Goal: Task Accomplishment & Management: Complete application form

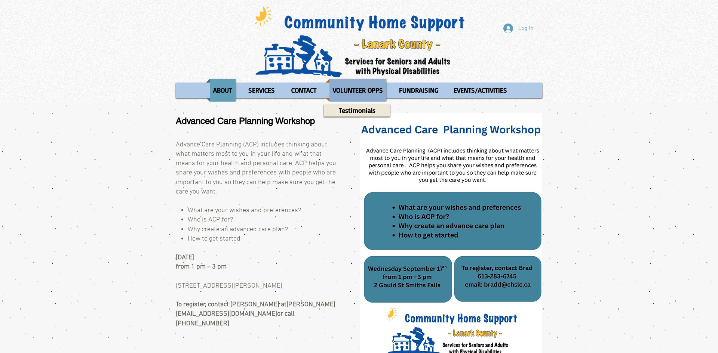
click at [372, 94] on p "VOLUNTEER OPPS" at bounding box center [357, 90] width 57 height 23
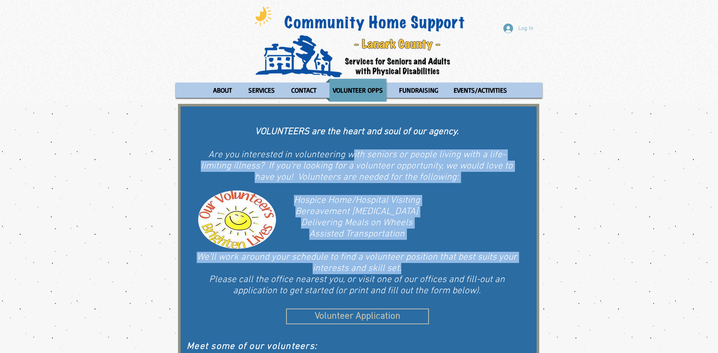
drag, startPoint x: 352, startPoint y: 153, endPoint x: 437, endPoint y: 272, distance: 146.7
click at [437, 272] on div "VOLUNTEERS are the heart and soul of our agency. ​ Are you interested in volunt…" at bounding box center [357, 217] width 320 height 182
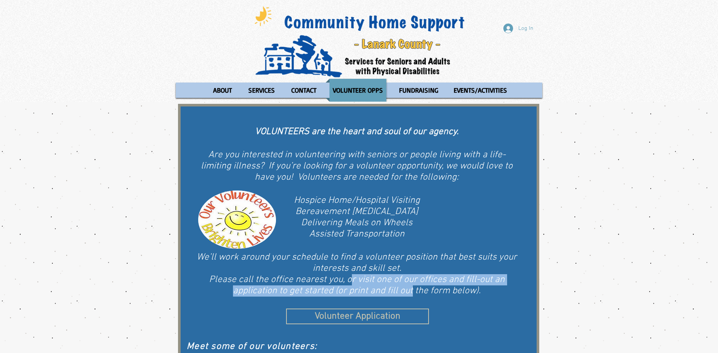
drag, startPoint x: 350, startPoint y: 283, endPoint x: 415, endPoint y: 282, distance: 64.7
click at [413, 288] on span "Please call the office nearest you, or visit one of our offices and fill-out an…" at bounding box center [357, 285] width 296 height 22
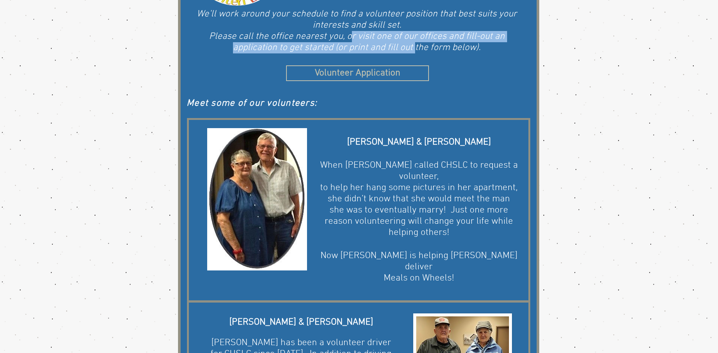
scroll to position [318, 0]
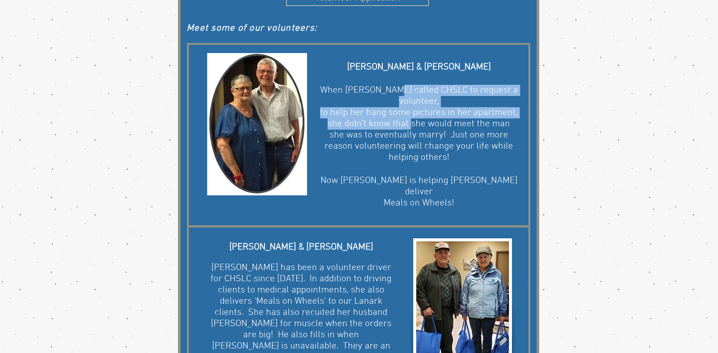
drag, startPoint x: 394, startPoint y: 94, endPoint x: 410, endPoint y: 109, distance: 22.2
click at [410, 109] on div "[PERSON_NAME] & [PERSON_NAME] ​ When [PERSON_NAME] called CHSLC to request a vo…" at bounding box center [418, 135] width 199 height 147
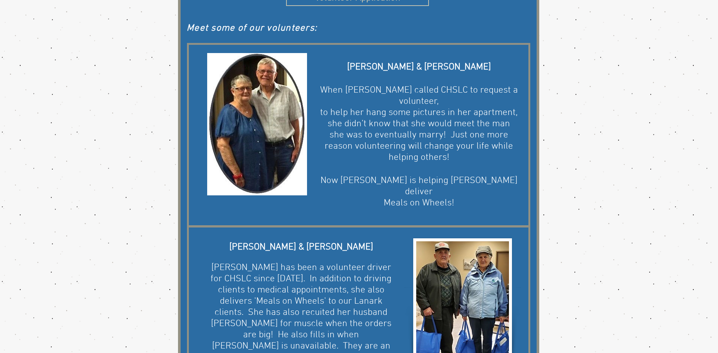
drag, startPoint x: 412, startPoint y: 120, endPoint x: 412, endPoint y: 116, distance: 4.5
click at [412, 130] on span "she was to eventually marry! Just one more" at bounding box center [418, 135] width 179 height 11
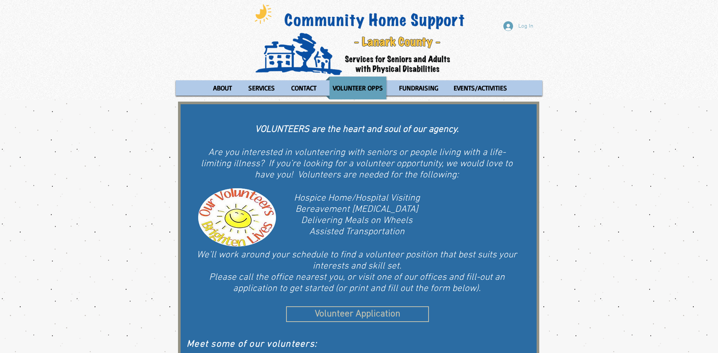
scroll to position [0, 0]
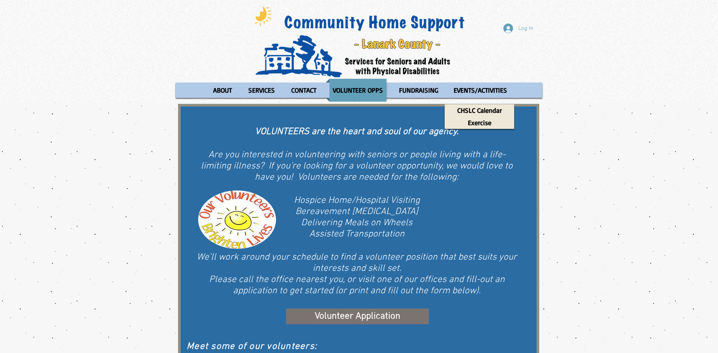
click at [367, 315] on span "Volunteer Application" at bounding box center [358, 316] width 86 height 13
